Goal: Task Accomplishment & Management: Use online tool/utility

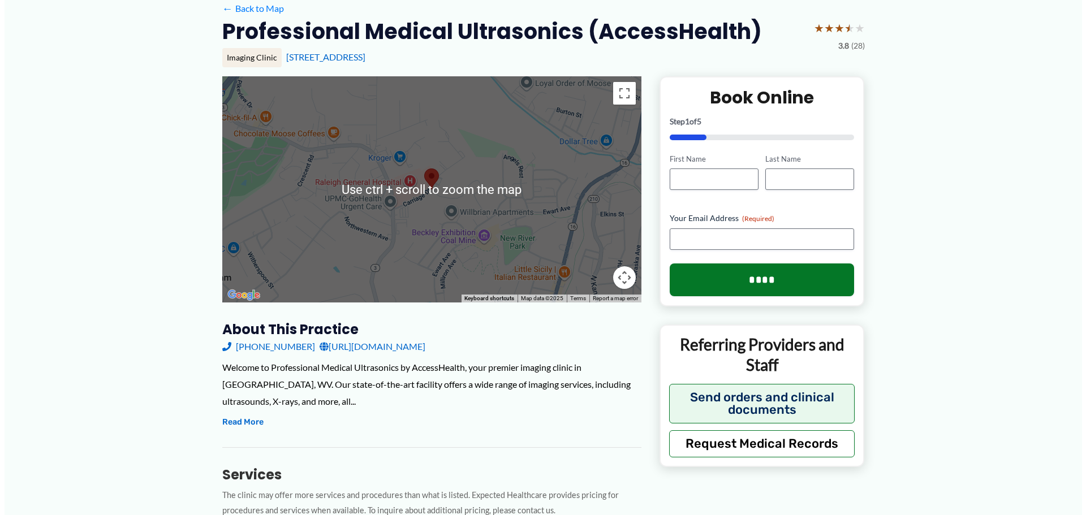
scroll to position [113, 0]
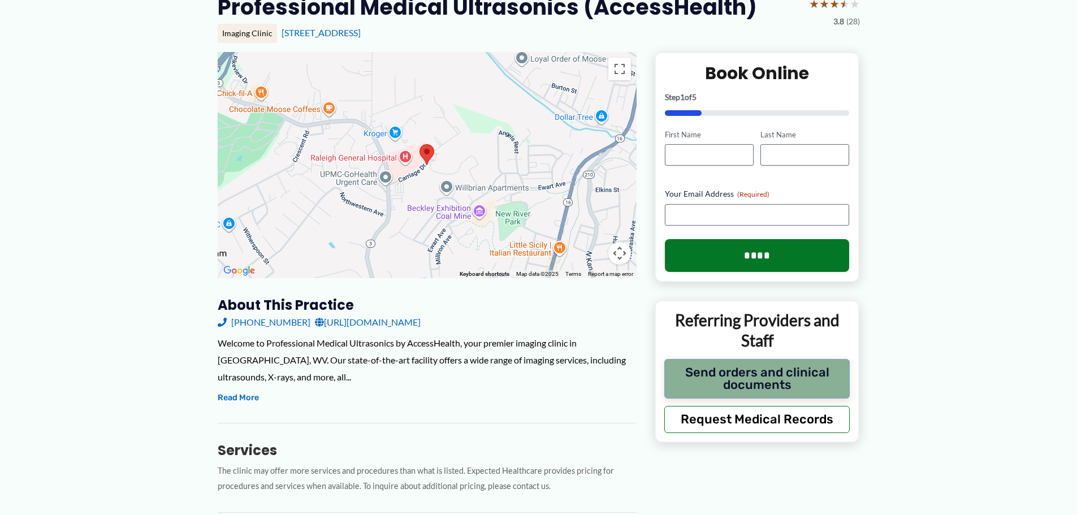
click at [703, 378] on button "Send orders and clinical documents" at bounding box center [757, 379] width 186 height 40
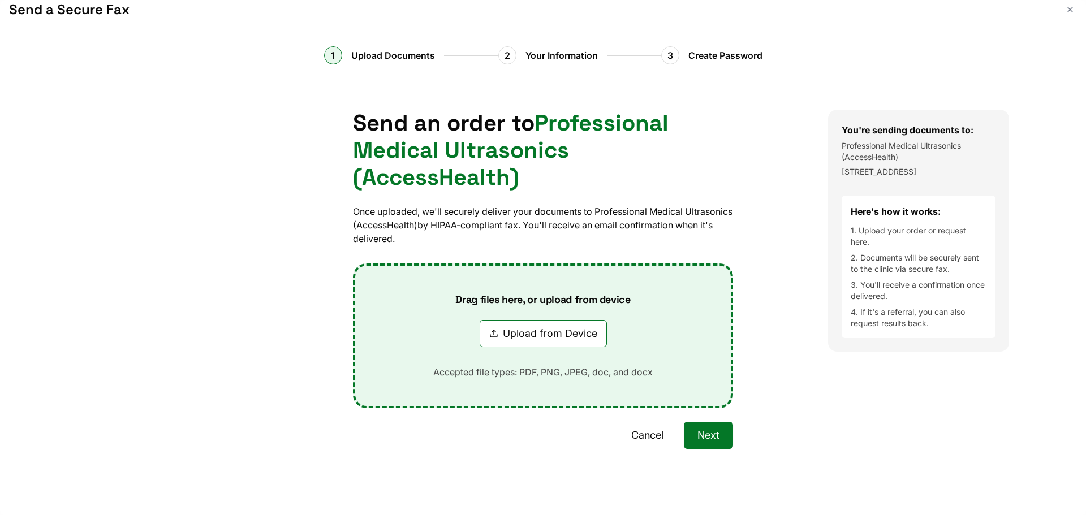
scroll to position [10, 0]
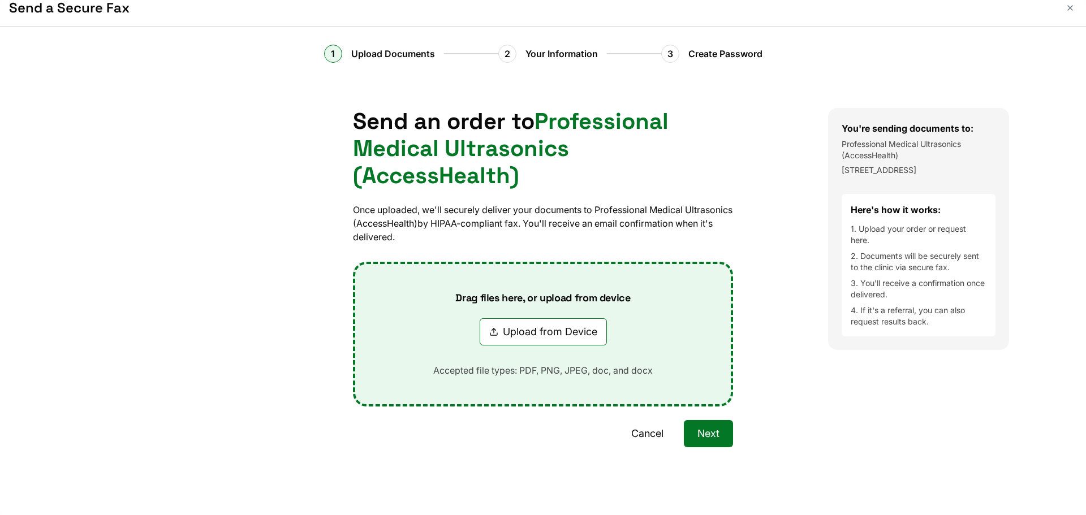
click at [534, 343] on button "Upload from Device" at bounding box center [543, 331] width 127 height 27
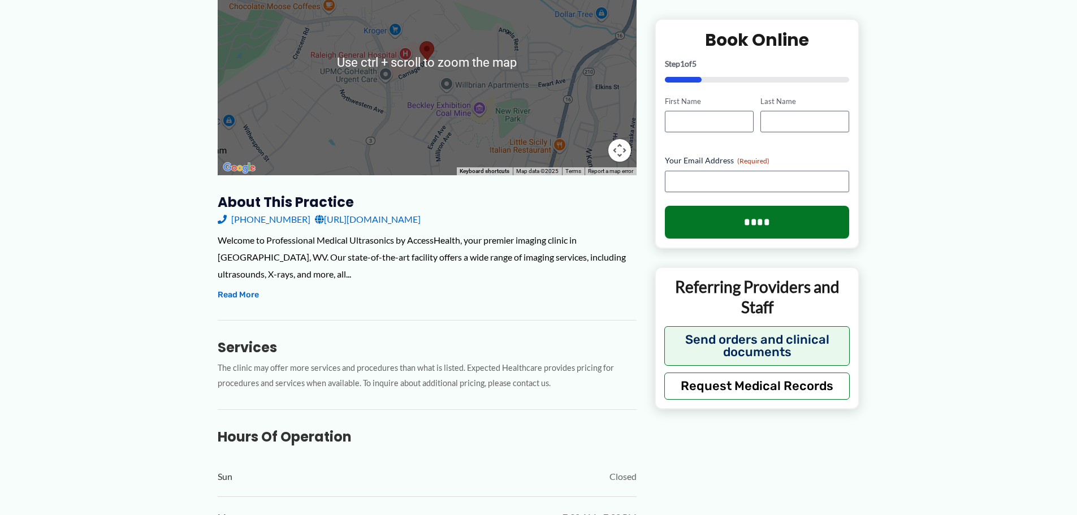
scroll to position [226, 0]
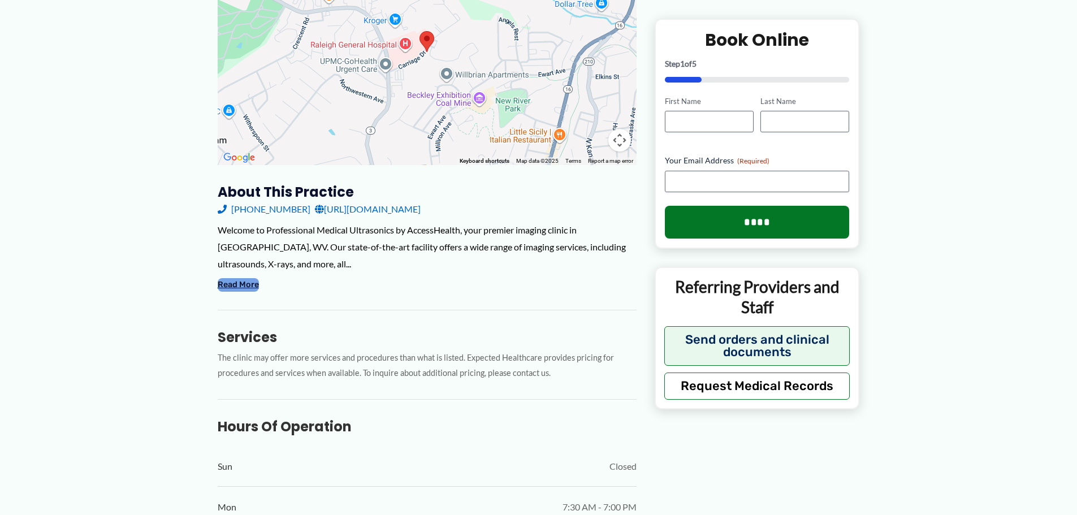
click at [243, 280] on button "Read More" at bounding box center [238, 285] width 41 height 14
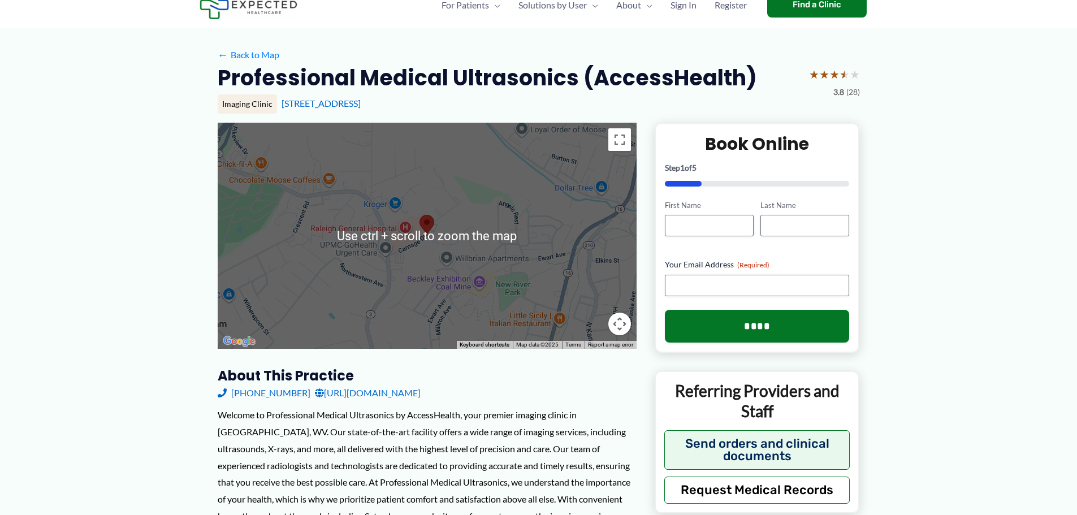
scroll to position [0, 0]
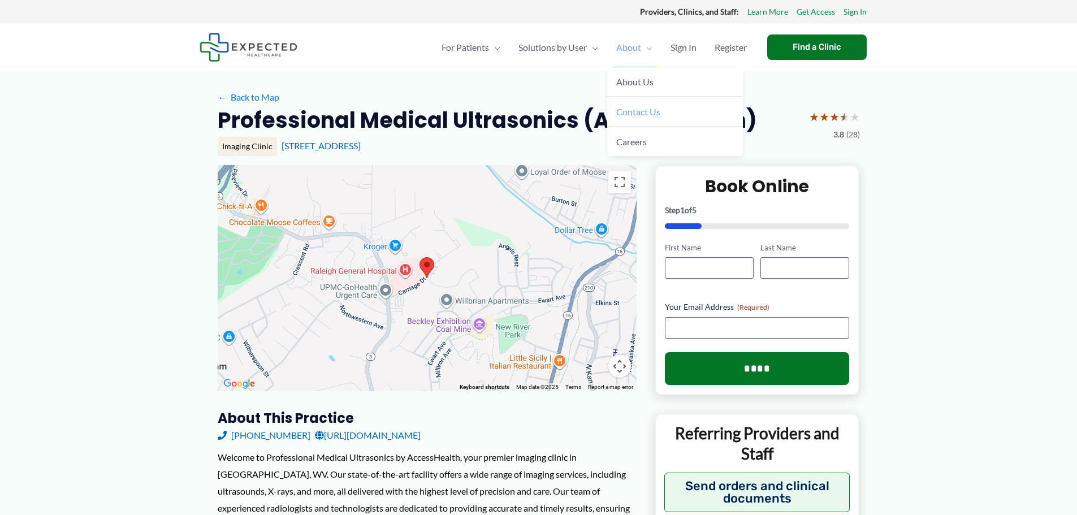
click at [637, 107] on span "Contact Us" at bounding box center [638, 111] width 44 height 11
click at [642, 109] on span "Contact Us" at bounding box center [638, 111] width 44 height 11
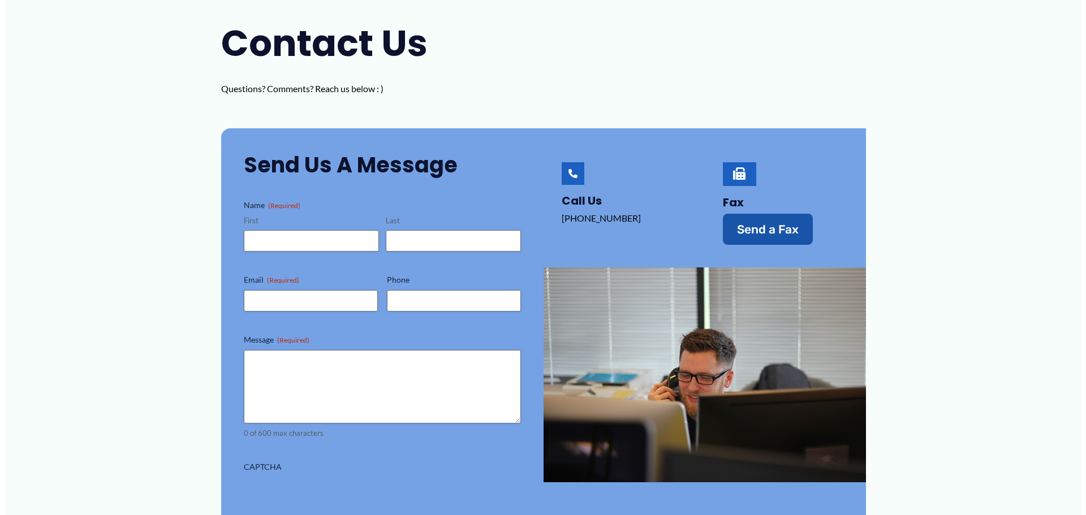
scroll to position [113, 0]
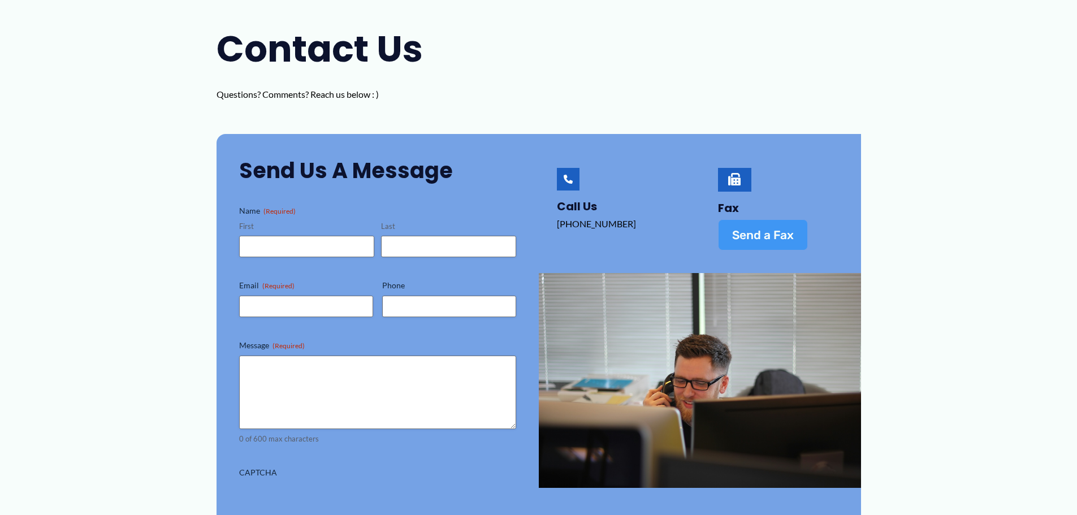
click at [761, 230] on span "Send a Fax" at bounding box center [763, 235] width 62 height 12
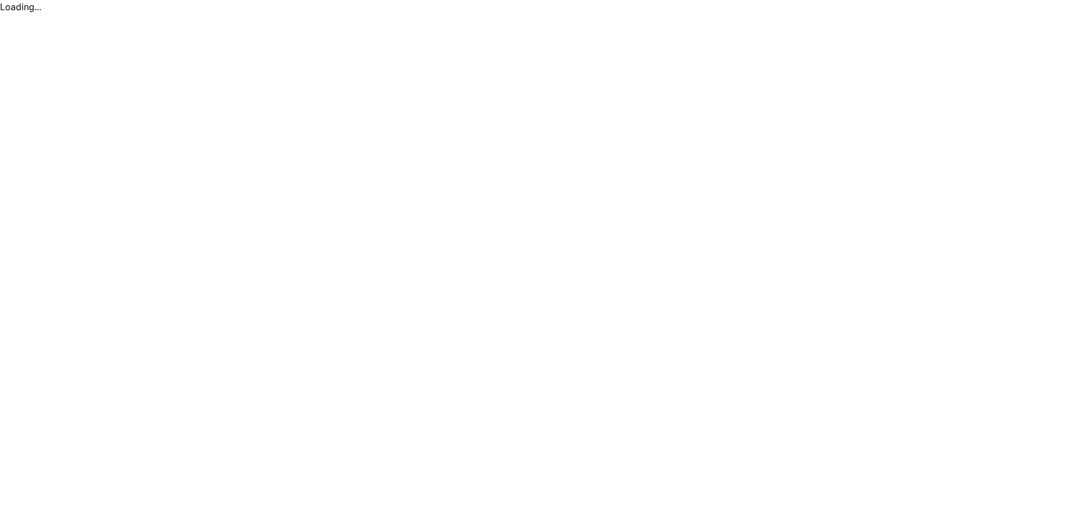
scroll to position [0, 0]
